Goal: Task Accomplishment & Management: Use online tool/utility

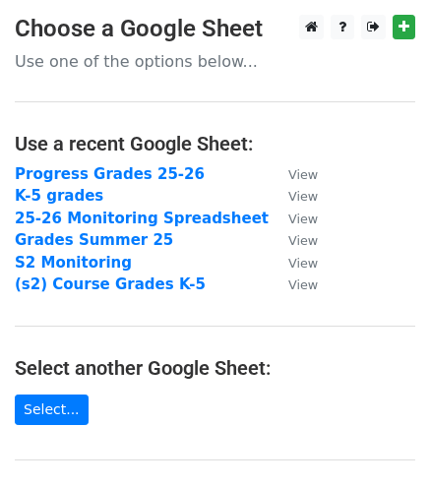
scroll to position [197, 0]
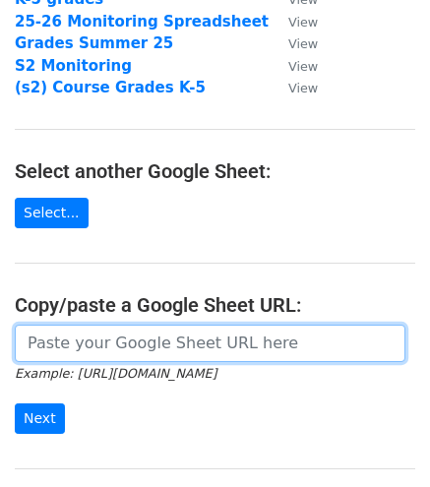
click at [98, 341] on input "url" at bounding box center [210, 343] width 390 height 37
paste input "https://docs.google.com/spreadsheets/d/1Nh-IckmhjzL65RdoQd1S6mpmbYzIkWc1bfpXqIG…"
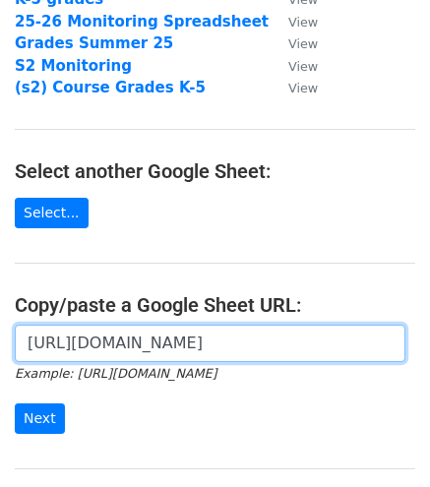
scroll to position [0, 587]
type input "https://docs.google.com/spreadsheets/d/1Nh-IckmhjzL65RdoQd1S6mpmbYzIkWc1bfpXqIG…"
click at [15, 403] on input "Next" at bounding box center [40, 418] width 50 height 30
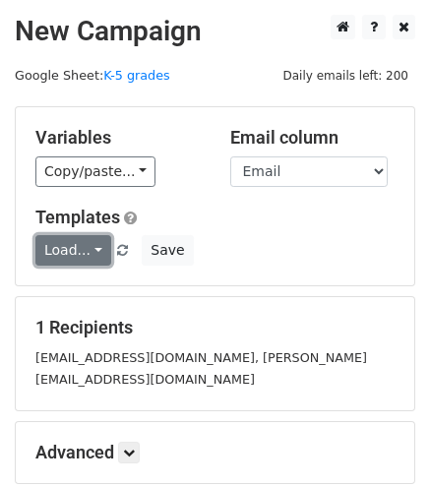
click at [96, 250] on link "Load..." at bounding box center [73, 250] width 76 height 30
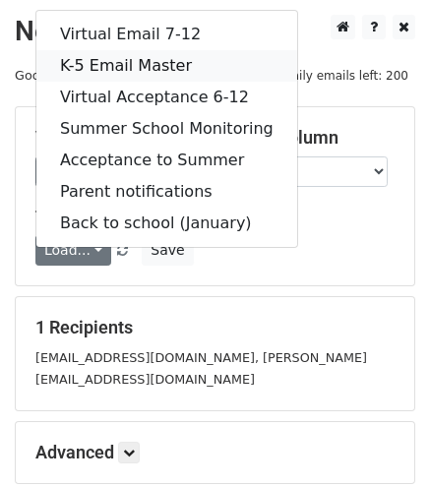
click at [107, 71] on link "K-5 Email Master" at bounding box center [166, 65] width 261 height 31
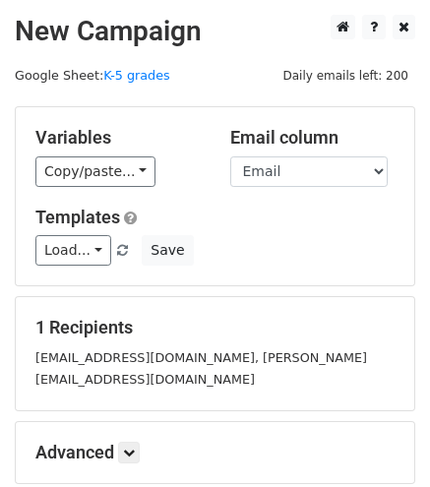
scroll to position [195, 0]
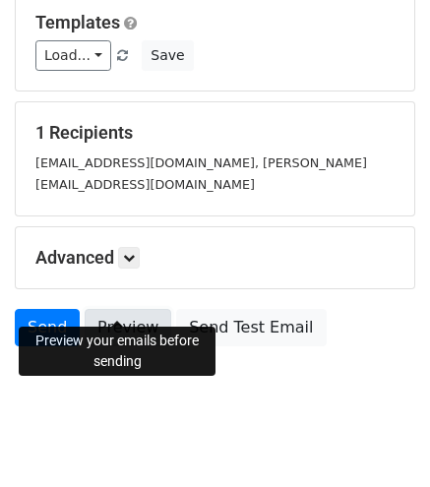
click at [121, 309] on link "Preview" at bounding box center [128, 327] width 87 height 37
click at [127, 309] on link "Preview" at bounding box center [128, 327] width 87 height 37
click at [122, 309] on link "Preview" at bounding box center [128, 327] width 87 height 37
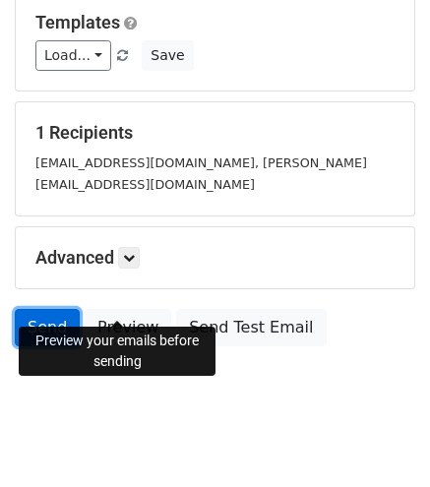
click at [55, 309] on link "Send" at bounding box center [47, 327] width 65 height 37
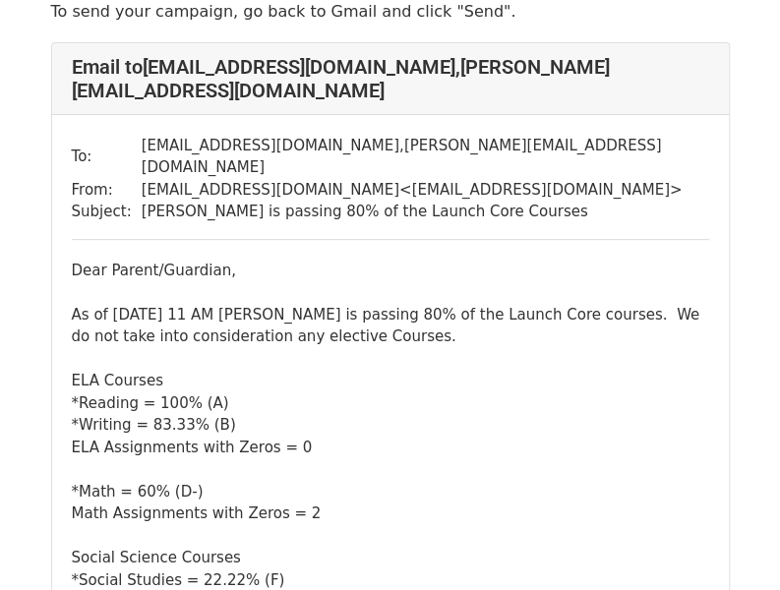
scroll to position [197, 0]
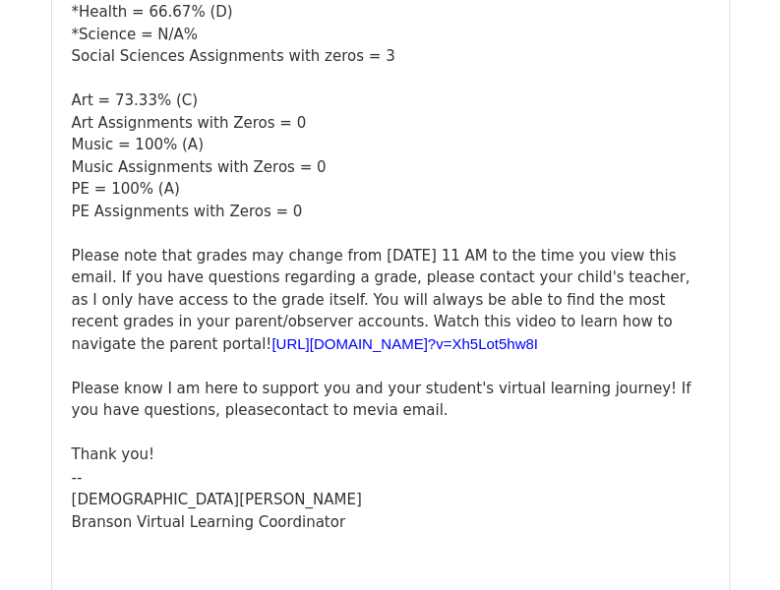
scroll to position [98, 0]
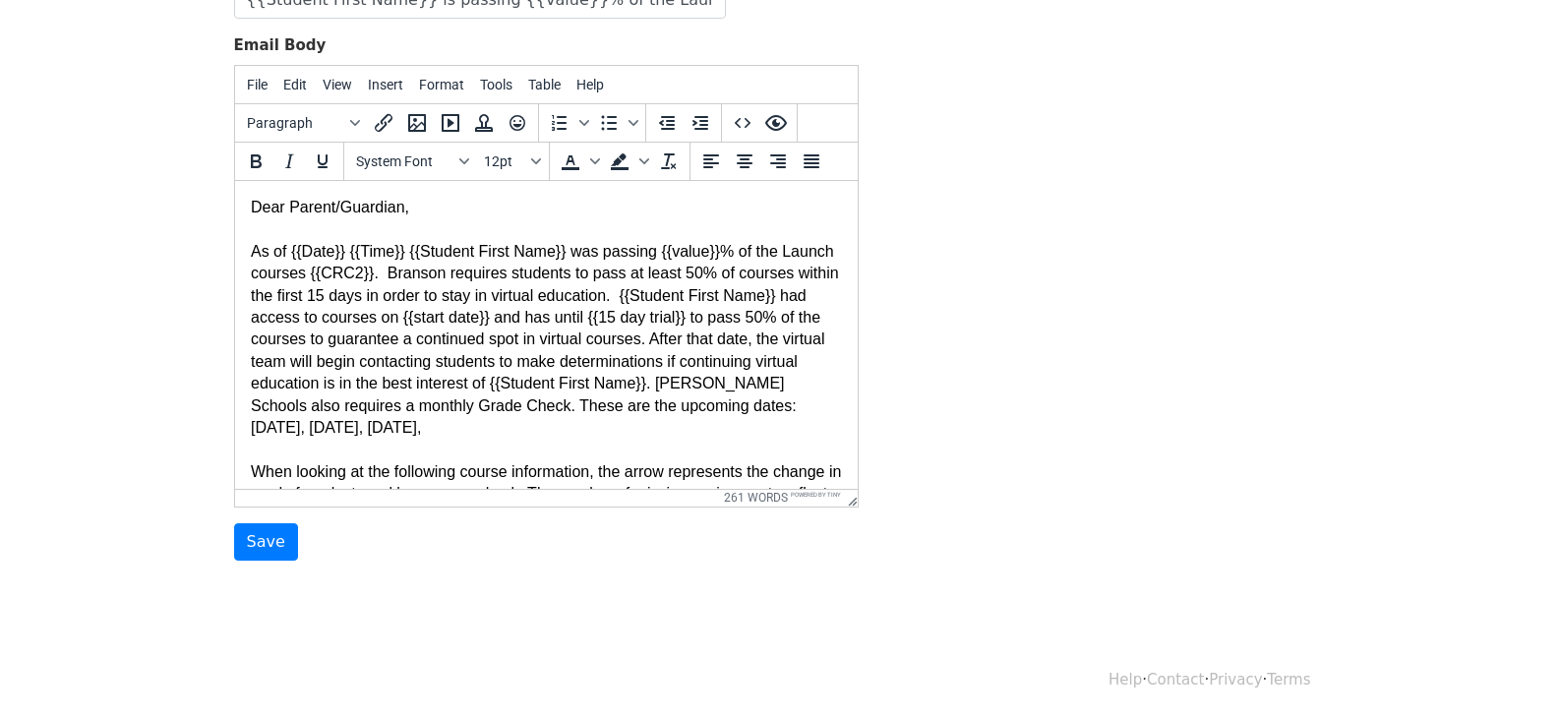
scroll to position [339, 0]
click at [261, 541] on input "Save" at bounding box center [266, 541] width 64 height 37
click at [1055, 339] on div "Template Name Virtual Email 7-12 Email Subject {{Student First Name}} is passin…" at bounding box center [779, 214] width 1121 height 692
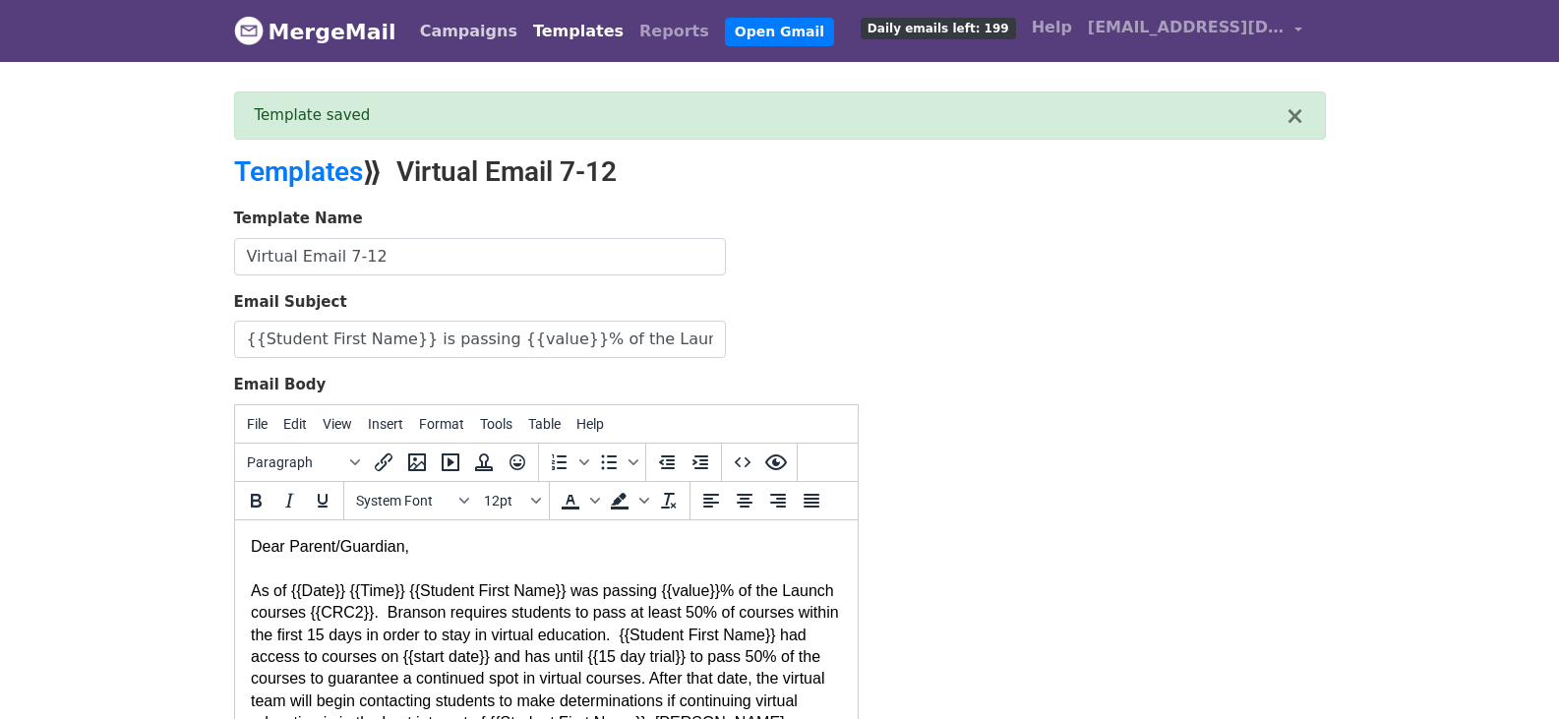
click at [456, 27] on link "Campaigns" at bounding box center [468, 31] width 113 height 39
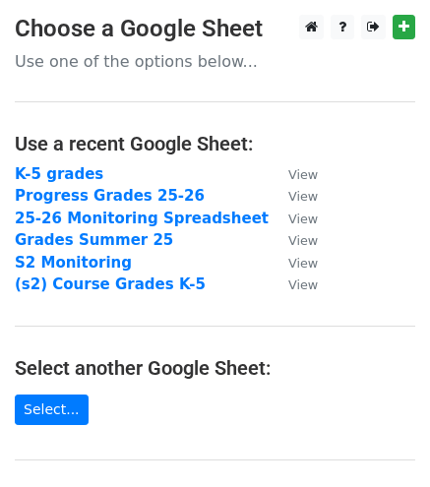
scroll to position [295, 0]
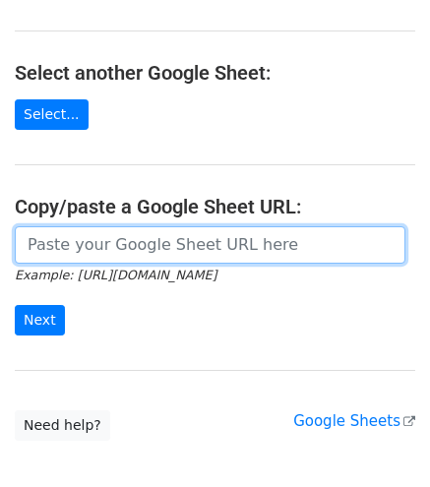
click at [83, 247] on input "url" at bounding box center [210, 244] width 390 height 37
paste input "[URL][DOMAIN_NAME]"
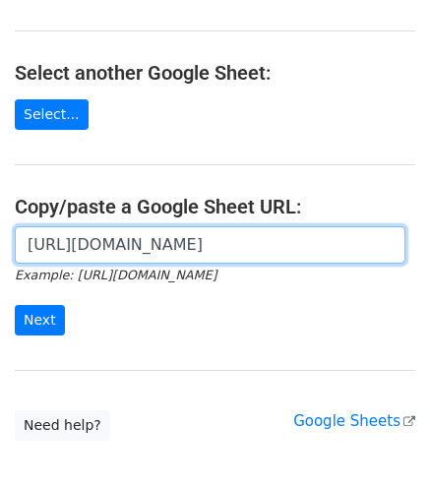
scroll to position [0, 570]
type input "[URL][DOMAIN_NAME]"
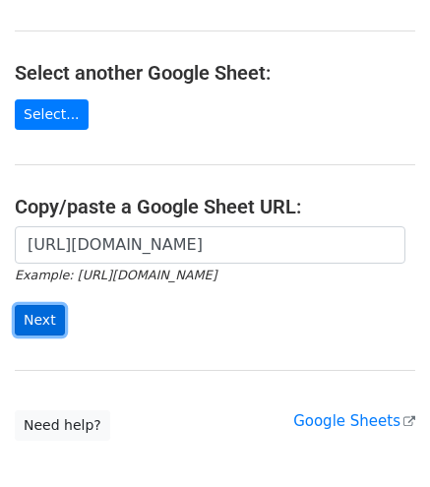
click at [37, 321] on input "Next" at bounding box center [40, 320] width 50 height 30
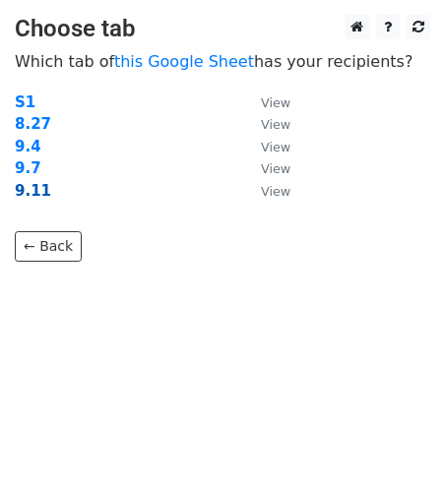
click at [31, 189] on strong "9.11" at bounding box center [33, 191] width 36 height 18
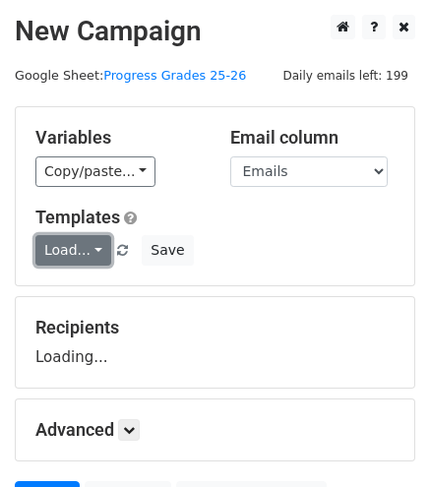
click at [91, 245] on link "Load..." at bounding box center [73, 250] width 76 height 30
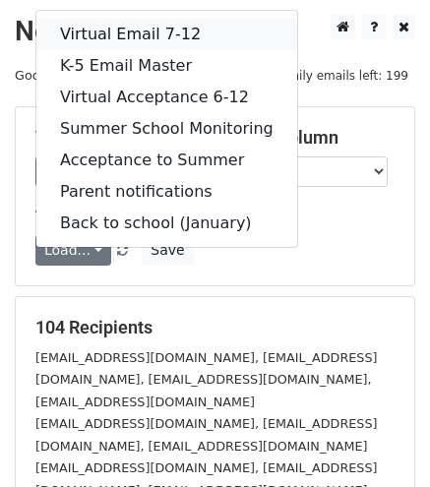
click at [98, 32] on link "Virtual Email 7-12" at bounding box center [166, 34] width 261 height 31
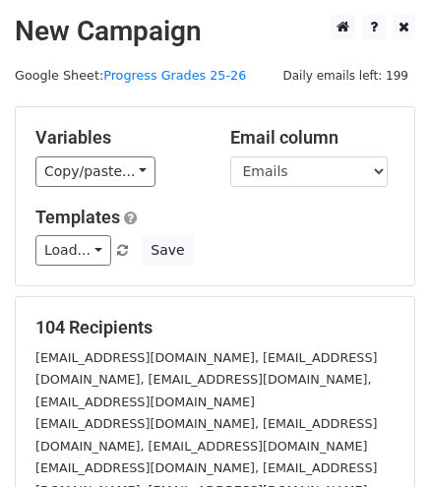
scroll to position [339, 0]
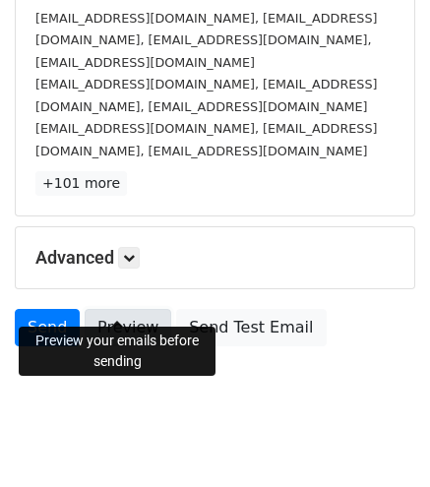
click at [110, 309] on link "Preview" at bounding box center [128, 327] width 87 height 37
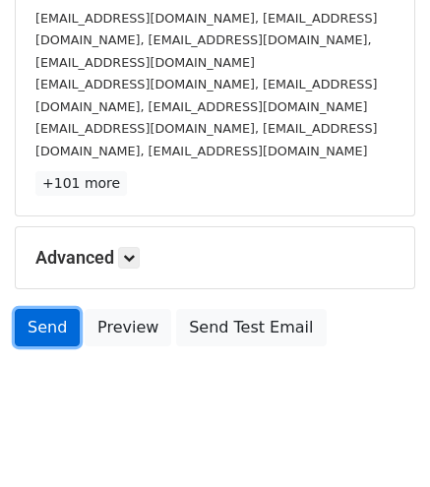
click at [47, 309] on link "Send" at bounding box center [47, 327] width 65 height 37
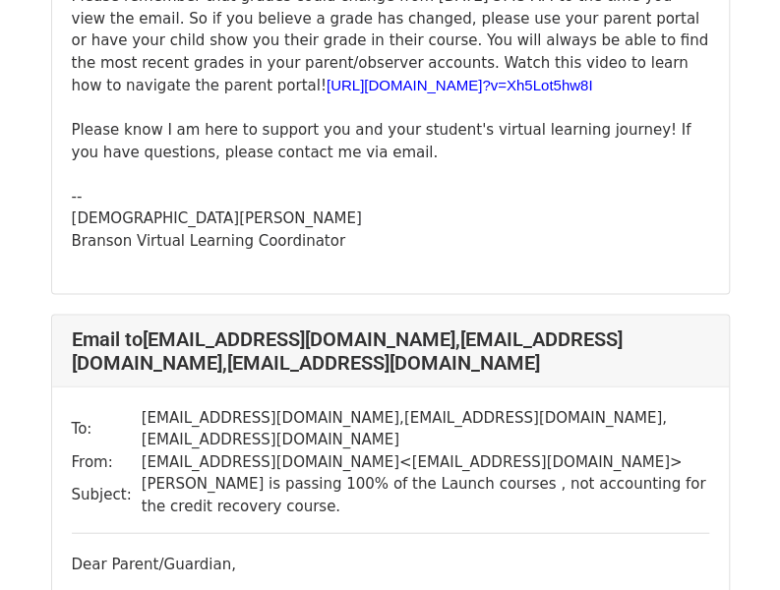
scroll to position [1180, 0]
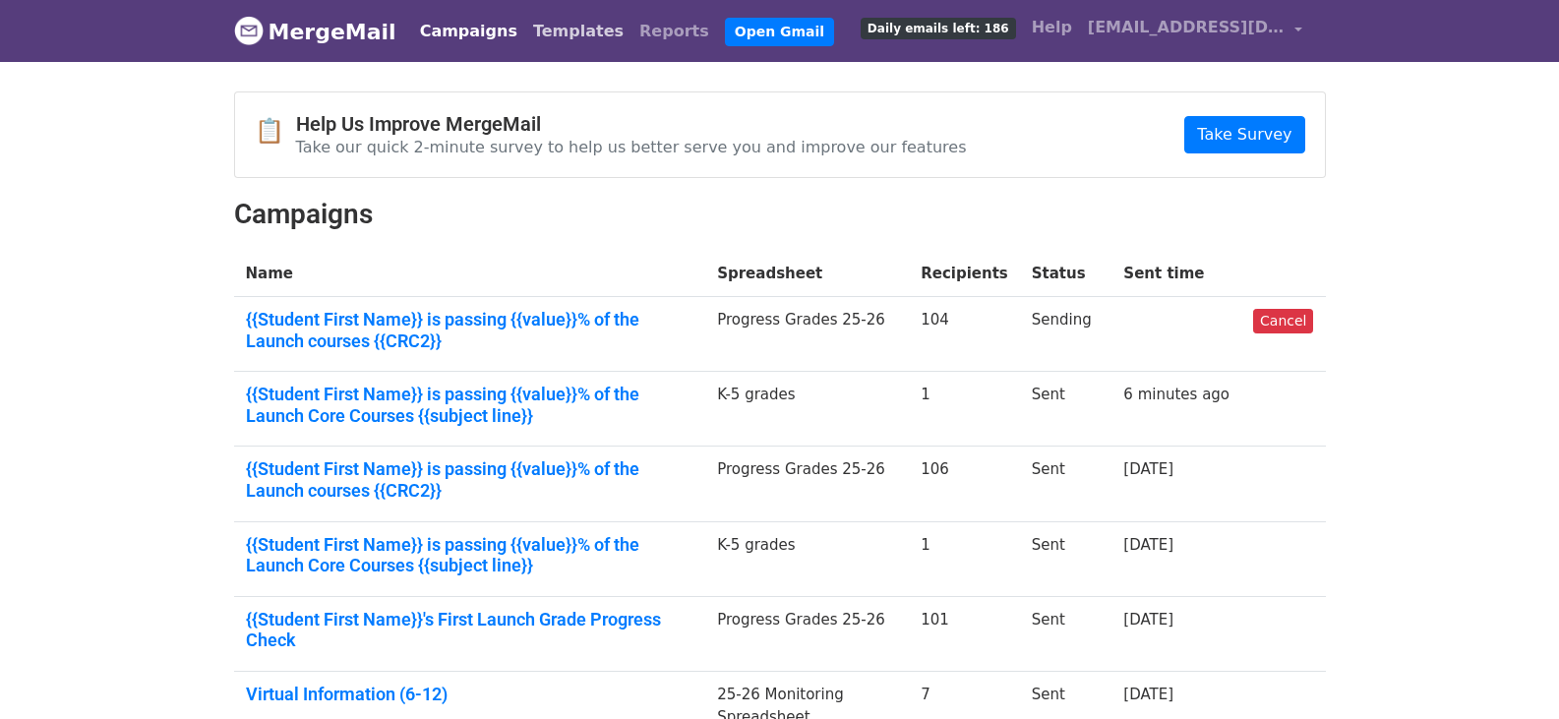
click at [555, 38] on link "Templates" at bounding box center [578, 31] width 106 height 39
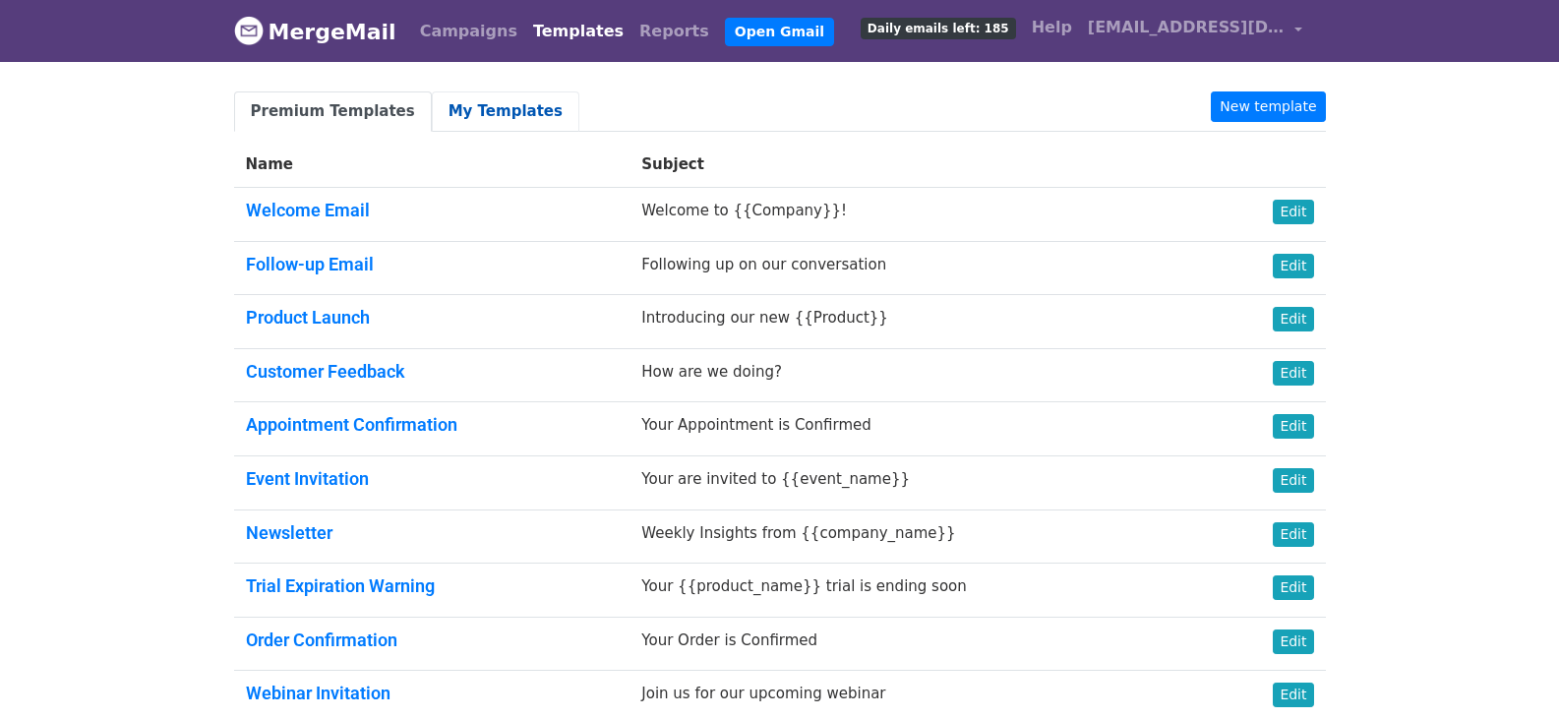
click at [443, 118] on link "My Templates" at bounding box center [506, 111] width 148 height 40
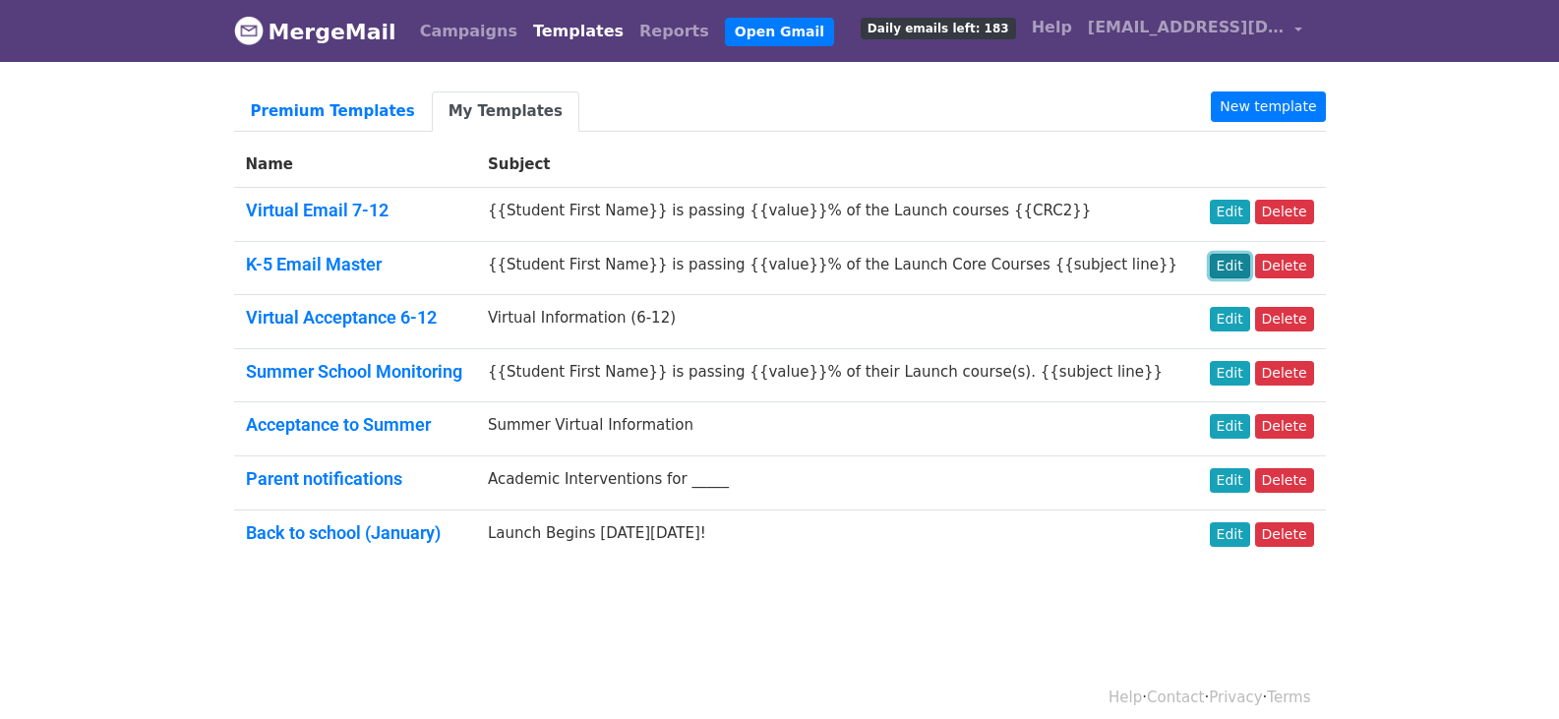
click at [1235, 267] on link "Edit" at bounding box center [1230, 266] width 40 height 25
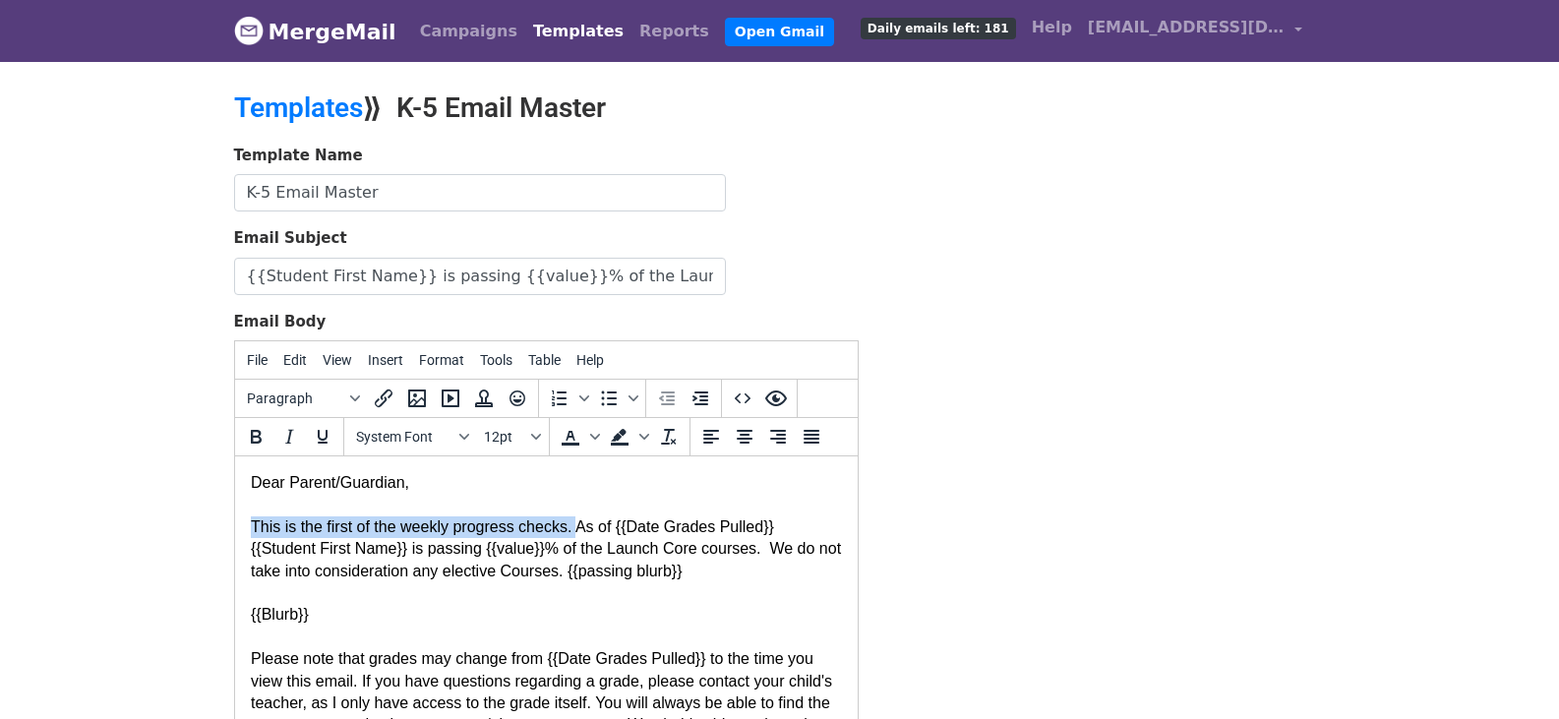
drag, startPoint x: 568, startPoint y: 527, endPoint x: 246, endPoint y: 525, distance: 322.6
click at [246, 525] on html "Dear Parent/Guardian, This is the first of the weekly progress checks. As of {{…" at bounding box center [545, 725] width 623 height 538
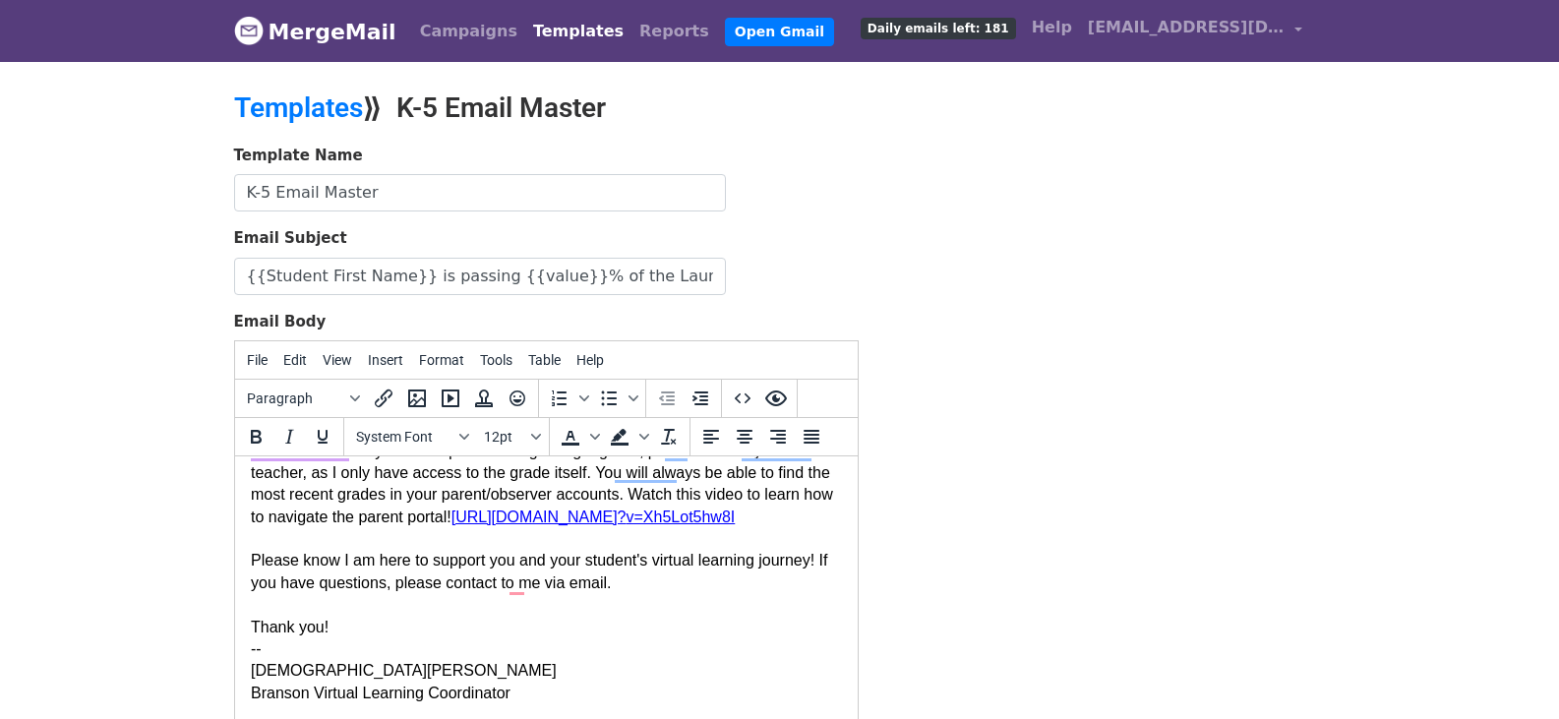
scroll to position [276, 0]
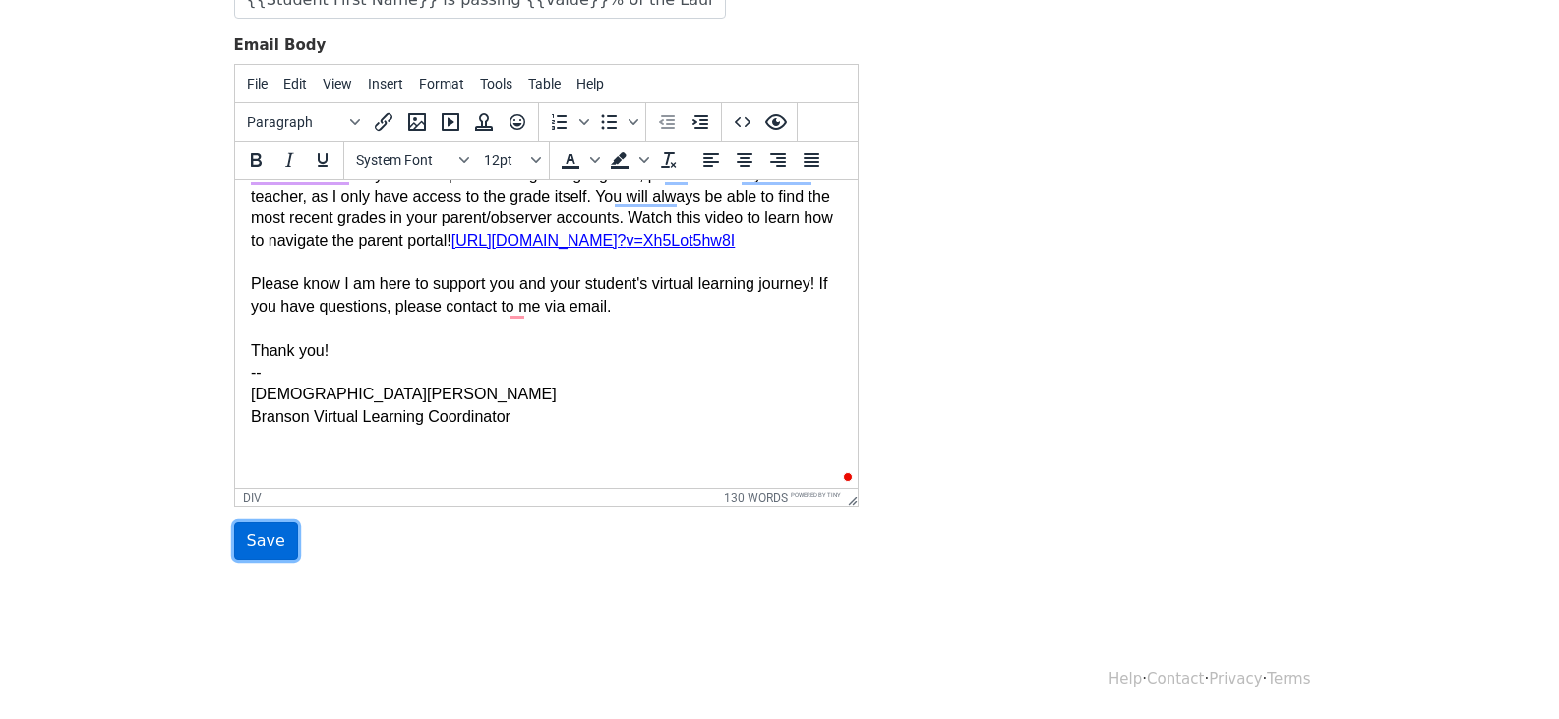
click at [279, 537] on input "Save" at bounding box center [266, 540] width 64 height 37
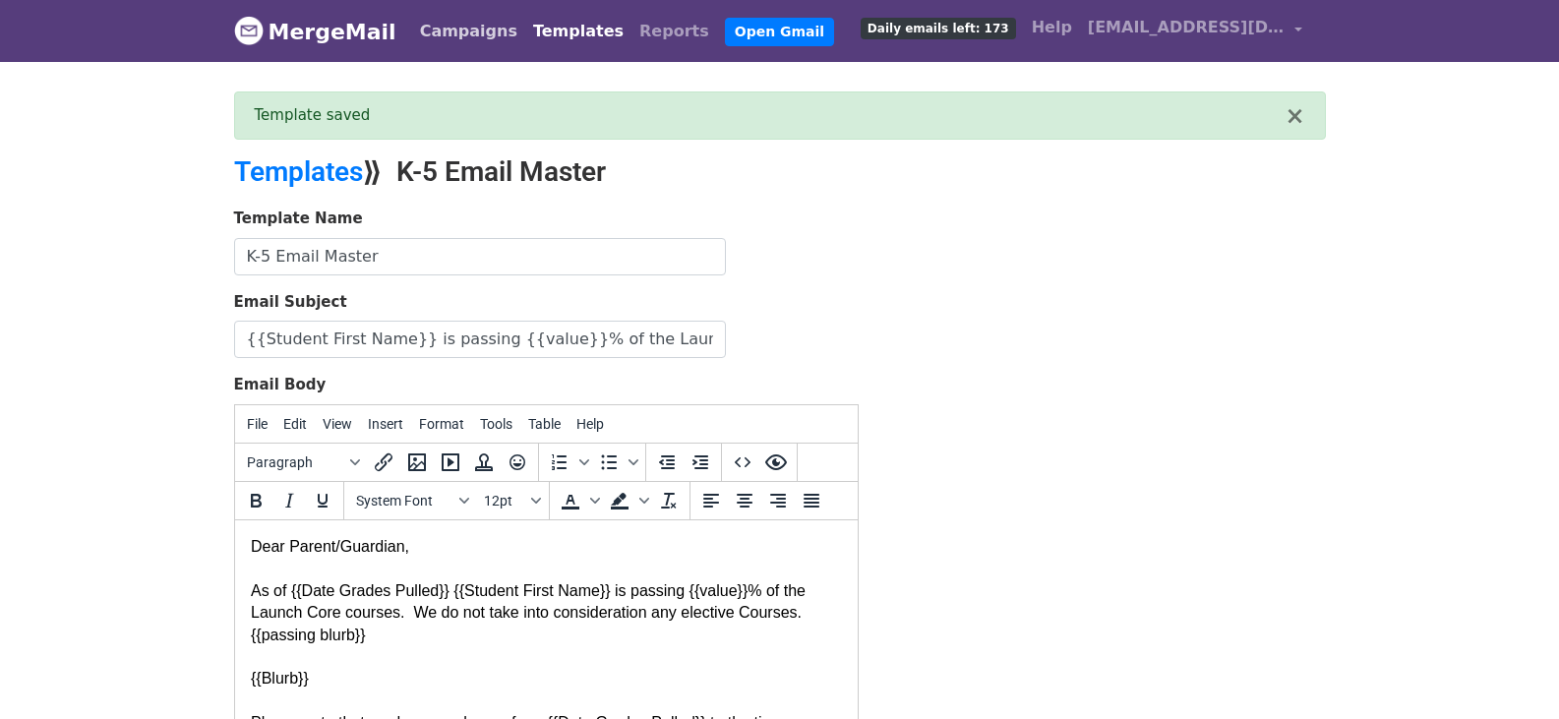
click at [451, 30] on link "Campaigns" at bounding box center [468, 31] width 113 height 39
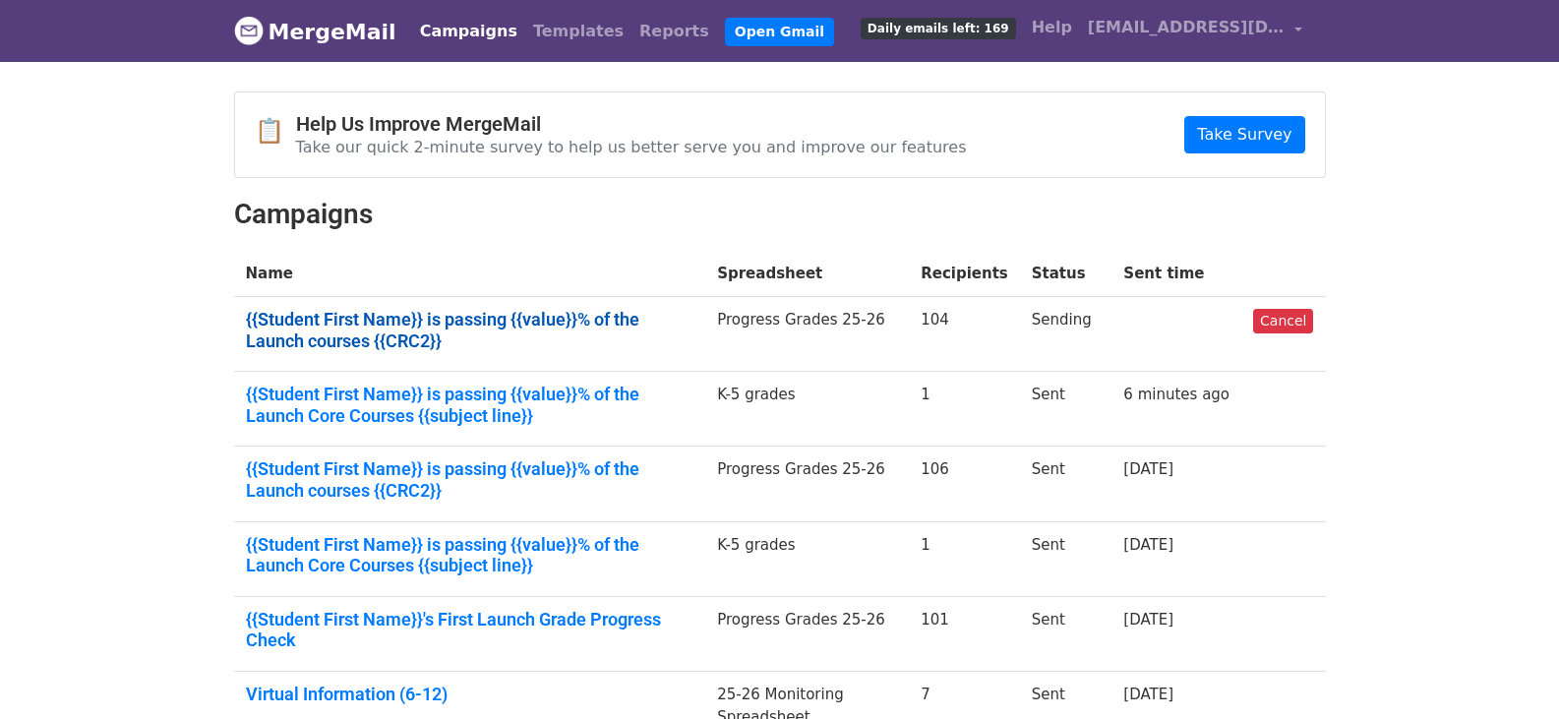
click at [521, 319] on link "{{Student First Name}} is passing {{value}}% of the Launch courses {{CRC2}}" at bounding box center [470, 330] width 448 height 42
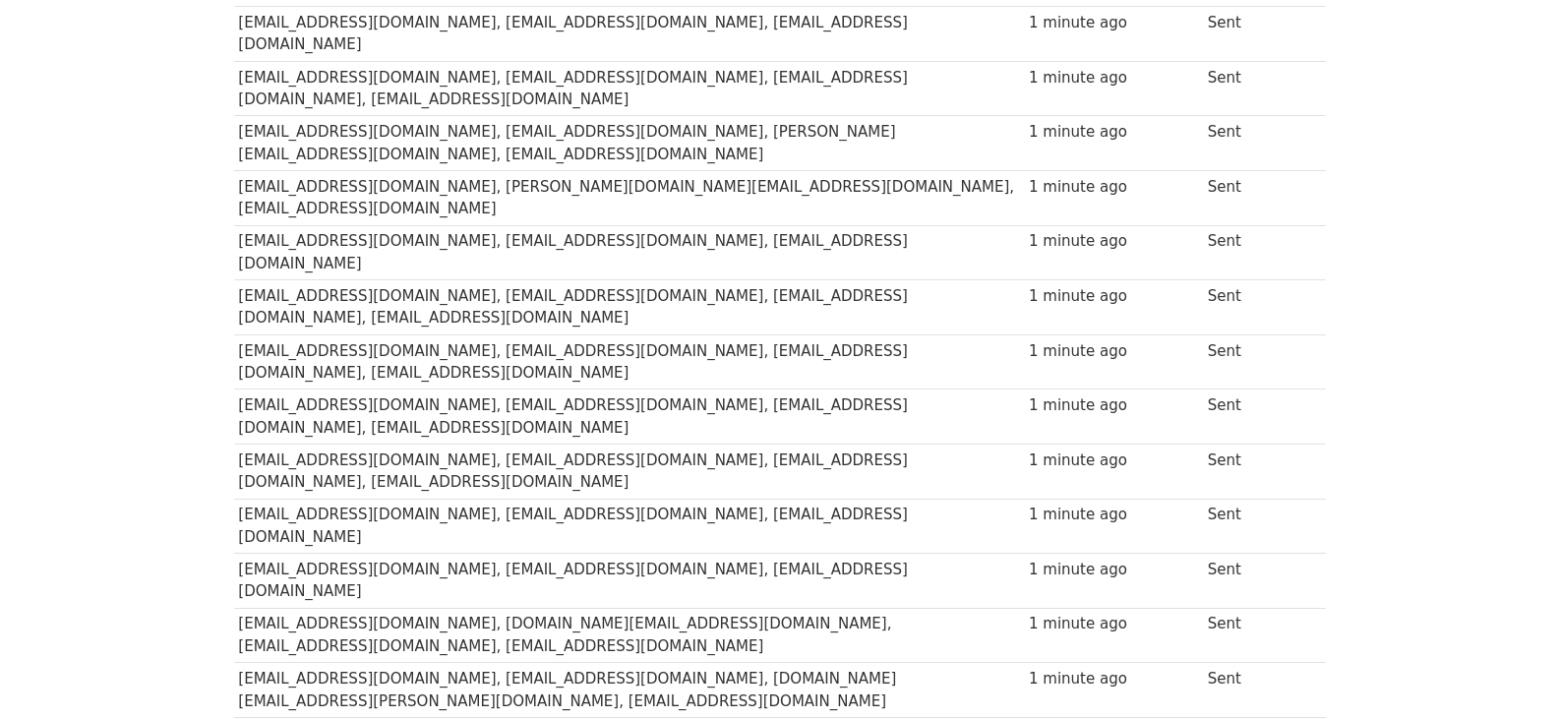
scroll to position [3476, 0]
